Goal: Check status

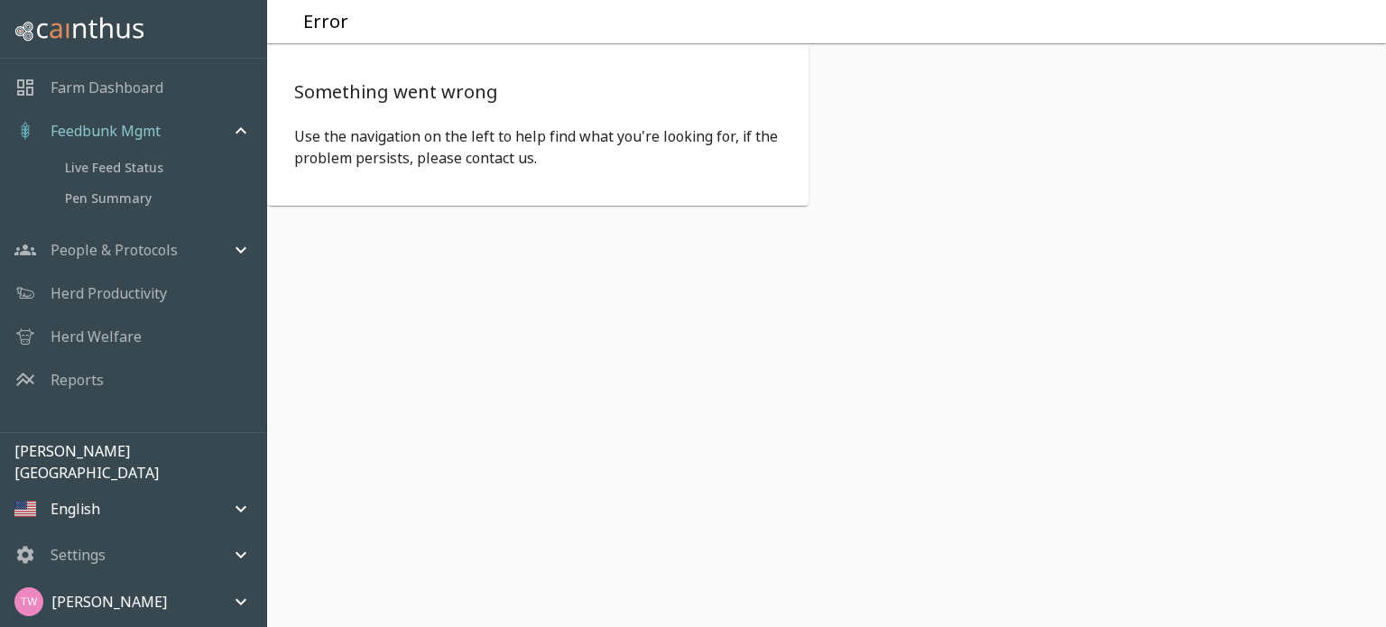
click at [108, 75] on div "Farm Dashboard" at bounding box center [133, 87] width 266 height 43
click at [108, 86] on p "Farm Dashboard" at bounding box center [107, 88] width 113 height 22
